Goal: Task Accomplishment & Management: Manage account settings

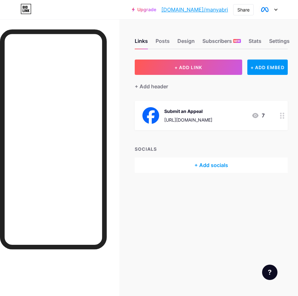
click at [201, 112] on div "Submit an Appeal" at bounding box center [188, 111] width 48 height 7
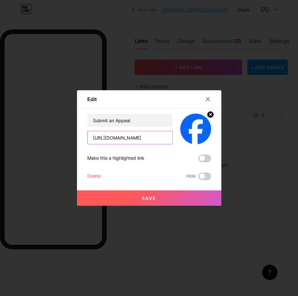
drag, startPoint x: 146, startPoint y: 140, endPoint x: 11, endPoint y: 138, distance: 134.8
click at [11, 138] on div "Edit Content YouTube Play YouTube video without leaving your page. ADD Vimeo Pl…" at bounding box center [149, 148] width 298 height 296
paste input "wpu5"
type input "[URL][DOMAIN_NAME]"
click at [161, 196] on button "Save" at bounding box center [149, 198] width 144 height 15
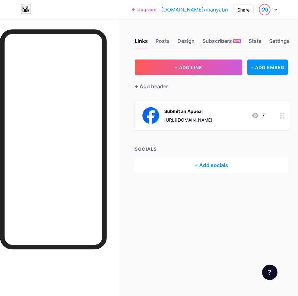
click at [264, 11] on img at bounding box center [264, 9] width 10 height 10
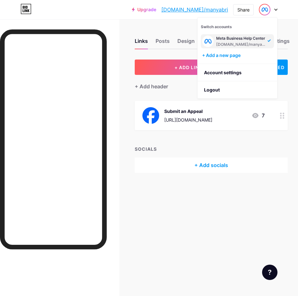
click at [228, 40] on div "Meta Business Help Center" at bounding box center [240, 38] width 49 height 5
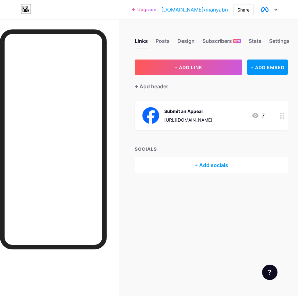
click at [281, 49] on div "Links Posts Design Subscribers NEW Stats Settings + ADD LINK + ADD EMBED + Add …" at bounding box center [149, 112] width 298 height 186
click at [281, 41] on div "Settings" at bounding box center [279, 43] width 20 height 12
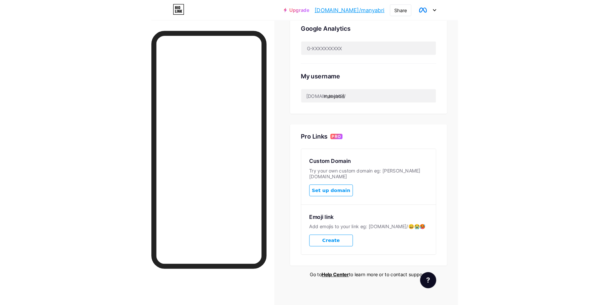
scroll to position [196, 0]
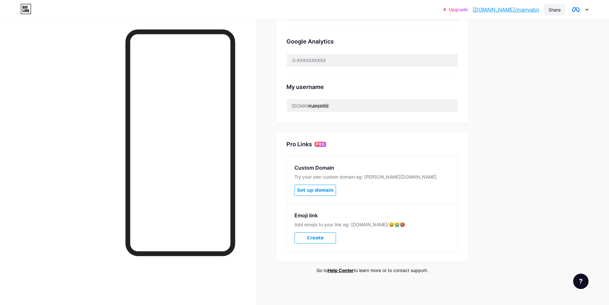
click at [297, 7] on div "Share" at bounding box center [555, 9] width 12 height 7
click at [297, 8] on img at bounding box center [576, 9] width 10 height 10
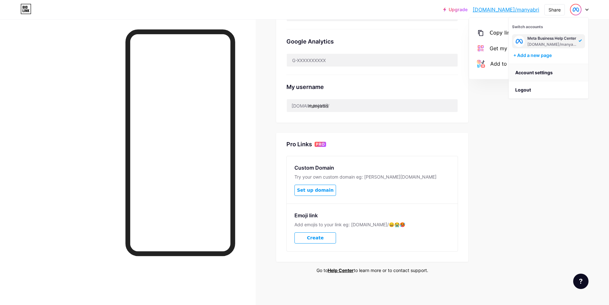
click at [297, 73] on link "Account settings" at bounding box center [548, 72] width 79 height 17
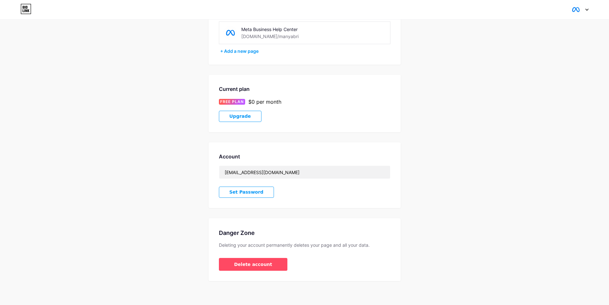
scroll to position [52, 0]
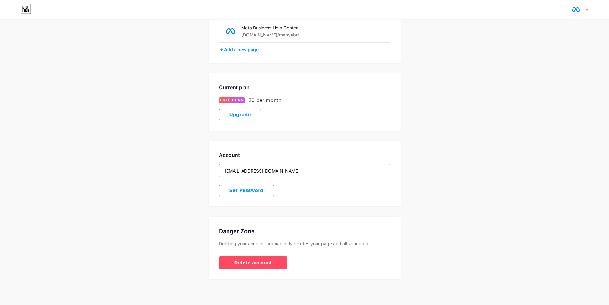
drag, startPoint x: 301, startPoint y: 174, endPoint x: 184, endPoint y: 178, distance: 116.6
click at [183, 179] on div "Account Settings My pages Meta Business Help Center [DOMAIN_NAME]/manyabri + Ad…" at bounding box center [304, 129] width 609 height 302
